Goal: Information Seeking & Learning: Find specific fact

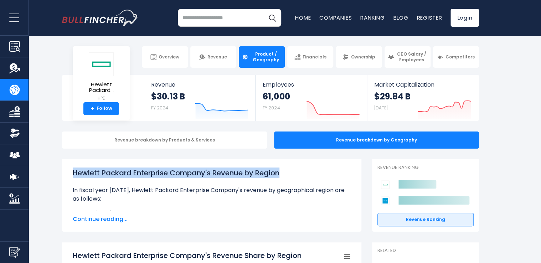
drag, startPoint x: 291, startPoint y: 176, endPoint x: -1, endPoint y: 173, distance: 292.1
click at [0, 173] on html "Overview Revenue Product / Geography" at bounding box center [270, 131] width 541 height 263
copy h1 "Hewlett Packard Enterprise Company's Revenue by Region"
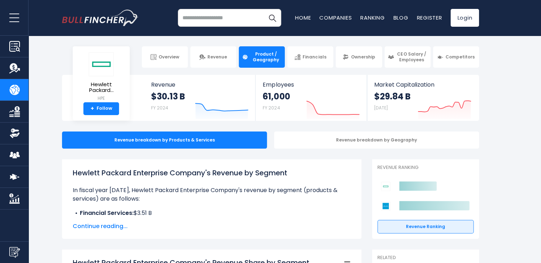
drag, startPoint x: 298, startPoint y: 173, endPoint x: 68, endPoint y: 169, distance: 230.1
click at [68, 169] on div "Hewlett Packard Enterprise Company's Revenue by Segment In fiscal year 2024, He…" at bounding box center [211, 198] width 299 height 79
copy h1 "Hewlett Packard Enterprise Company's Revenue by Segment"
